Goal: Information Seeking & Learning: Learn about a topic

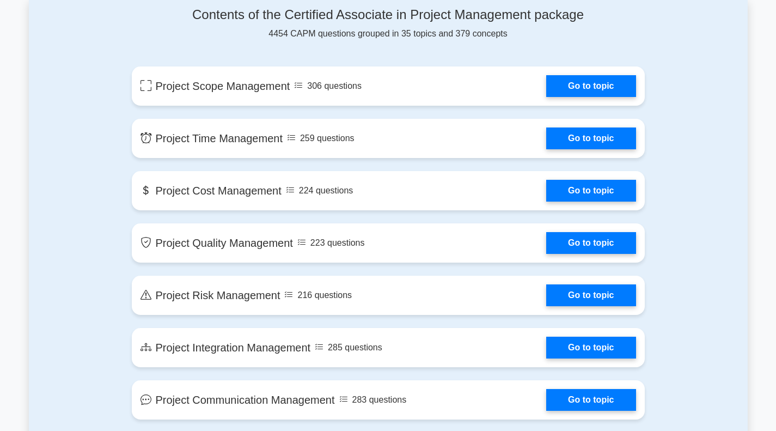
scroll to position [580, 0]
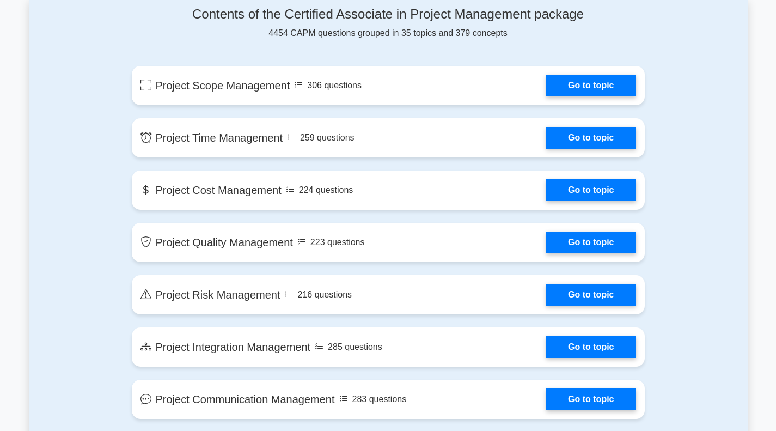
click at [611, 293] on link "Go to topic" at bounding box center [591, 295] width 89 height 22
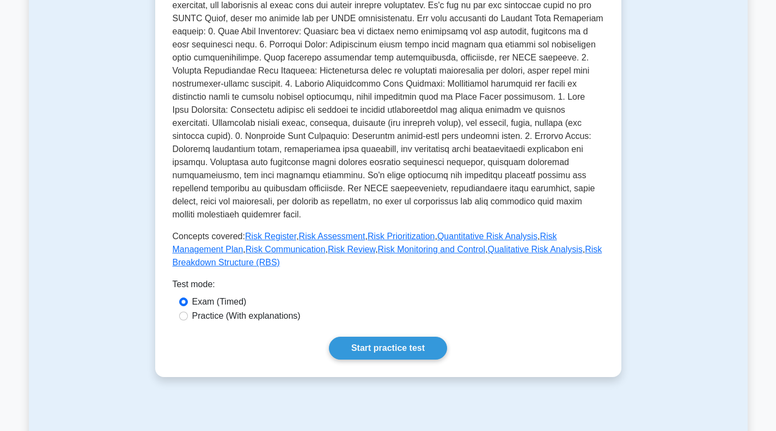
scroll to position [295, 0]
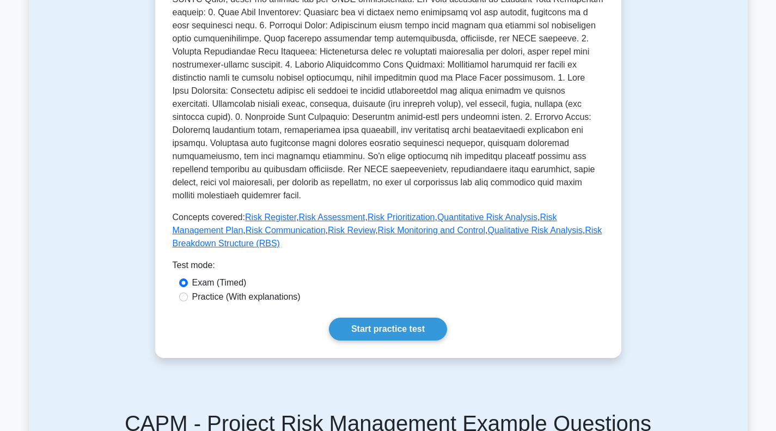
click at [404, 318] on link "Start practice test" at bounding box center [388, 329] width 118 height 23
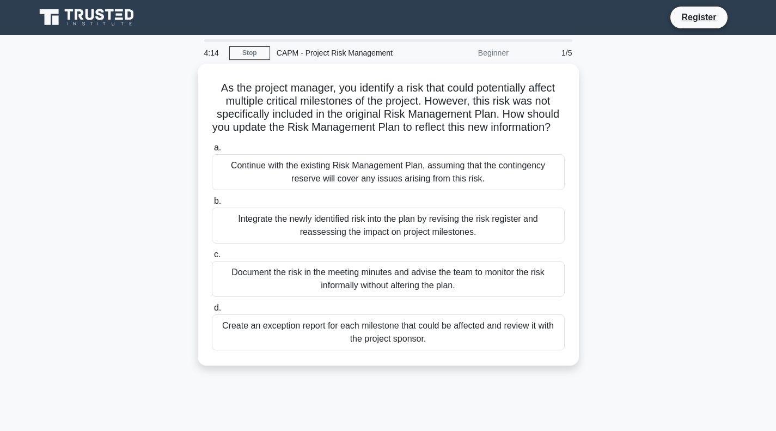
click at [378, 244] on div "Integrate the newly identified risk into the plan by revising the risk register…" at bounding box center [388, 226] width 353 height 36
click at [212, 205] on input "b. Integrate the newly identified risk into the plan by revising the risk regis…" at bounding box center [212, 201] width 0 height 7
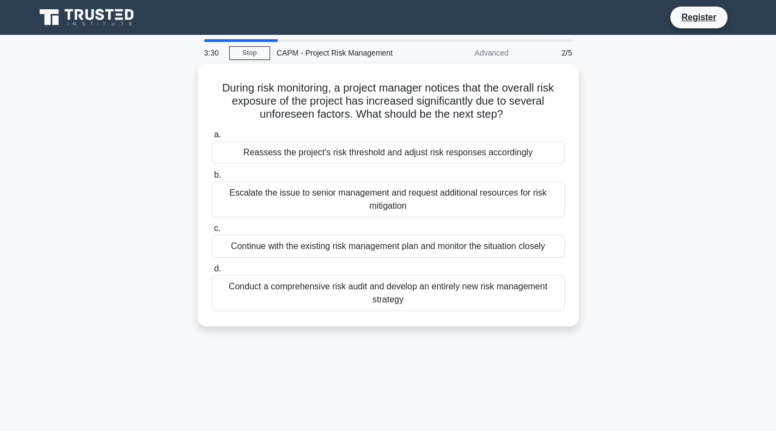
click at [392, 292] on div "Conduct a comprehensive risk audit and develop an entirely new risk management …" at bounding box center [388, 293] width 353 height 36
click at [212, 272] on input "d. Conduct a comprehensive risk audit and develop an entirely new risk manageme…" at bounding box center [212, 268] width 0 height 7
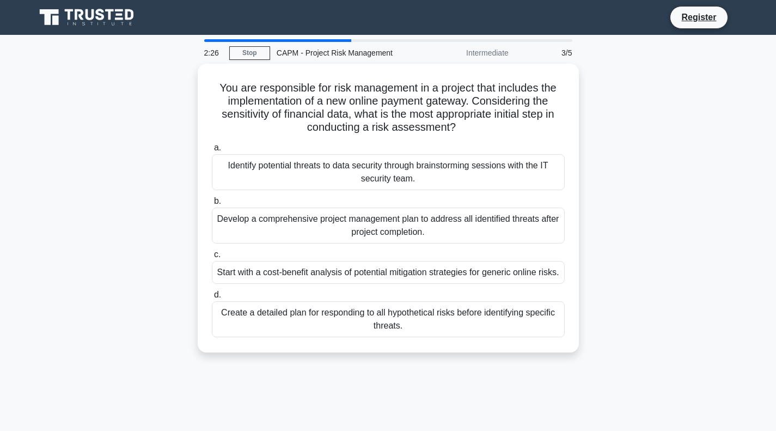
click at [327, 174] on div "Identify potential threats to data security through brainstorming sessions with…" at bounding box center [388, 172] width 353 height 36
click at [212, 151] on input "a. Identify potential threats to data security through brainstorming sessions w…" at bounding box center [212, 147] width 0 height 7
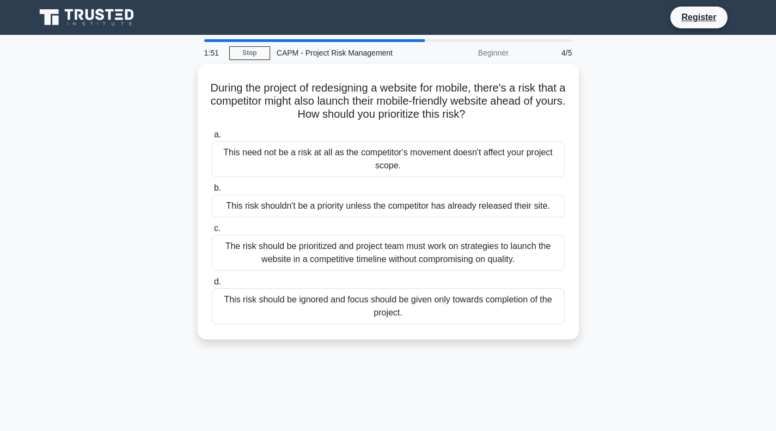
click at [310, 251] on div "The risk should be prioritized and project team must work on strategies to laun…" at bounding box center [388, 253] width 353 height 36
click at [212, 232] on input "c. The risk should be prioritized and project team must work on strategies to l…" at bounding box center [212, 228] width 0 height 7
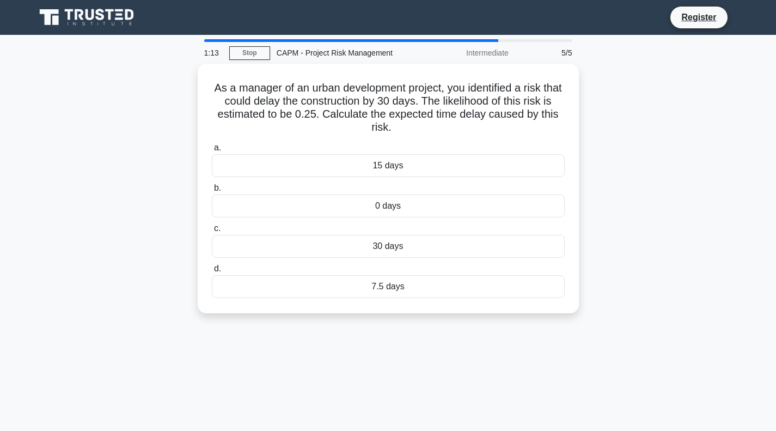
click at [295, 283] on div "7.5 days" at bounding box center [388, 286] width 353 height 23
click at [212, 272] on input "d. 7.5 days" at bounding box center [212, 268] width 0 height 7
